Goal: Task Accomplishment & Management: Manage account settings

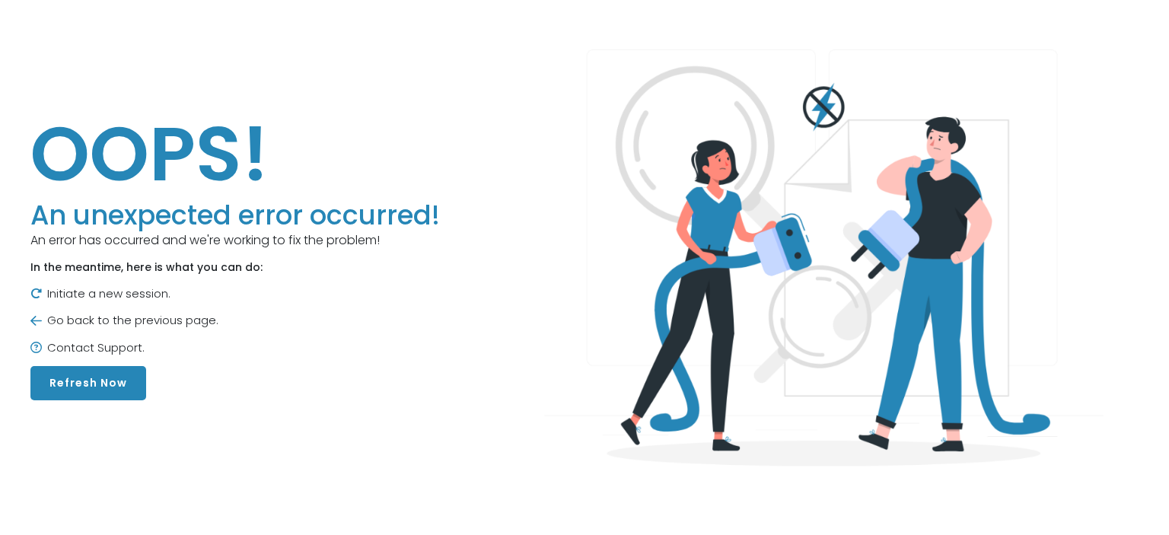
click at [124, 385] on button "Refresh Now" at bounding box center [88, 383] width 116 height 34
